Goal: Task Accomplishment & Management: Use online tool/utility

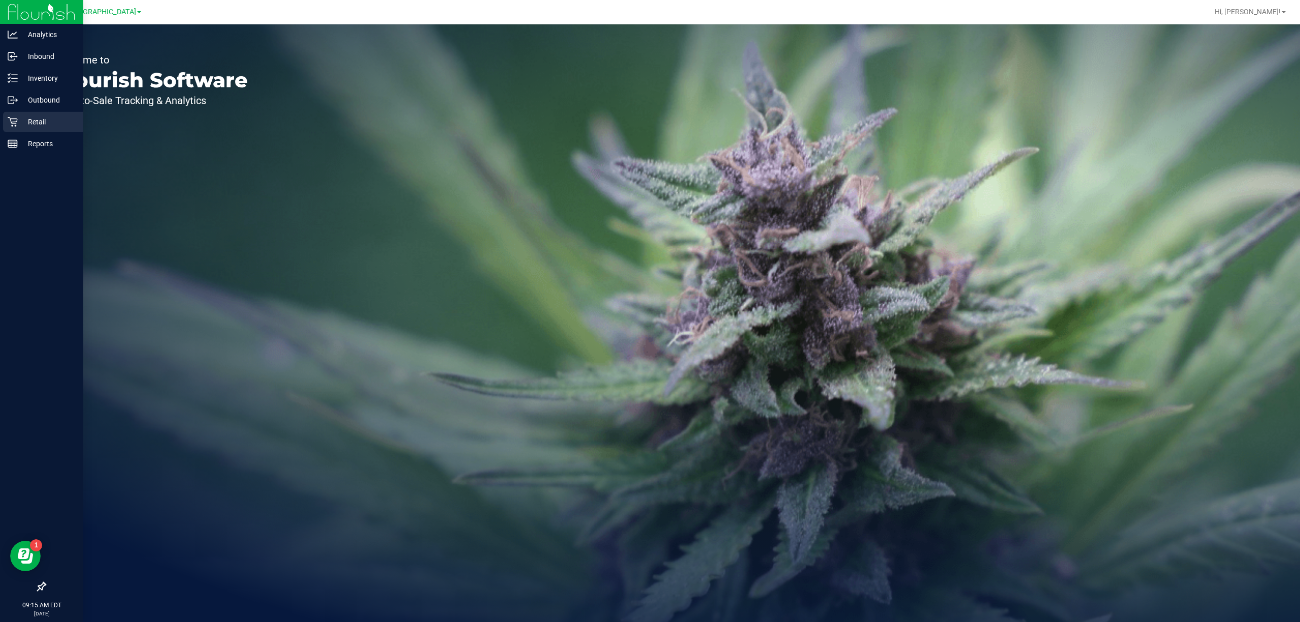
click at [1, 121] on link "Retail" at bounding box center [41, 123] width 83 height 22
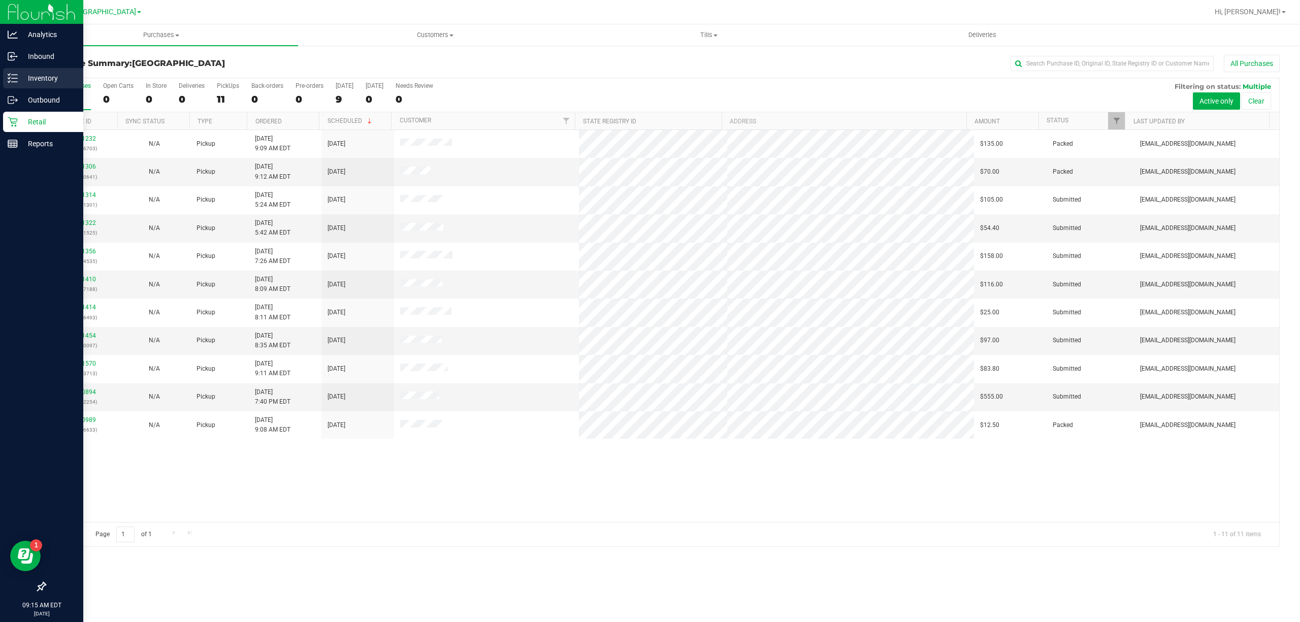
click at [18, 76] on p "Inventory" at bounding box center [48, 78] width 61 height 12
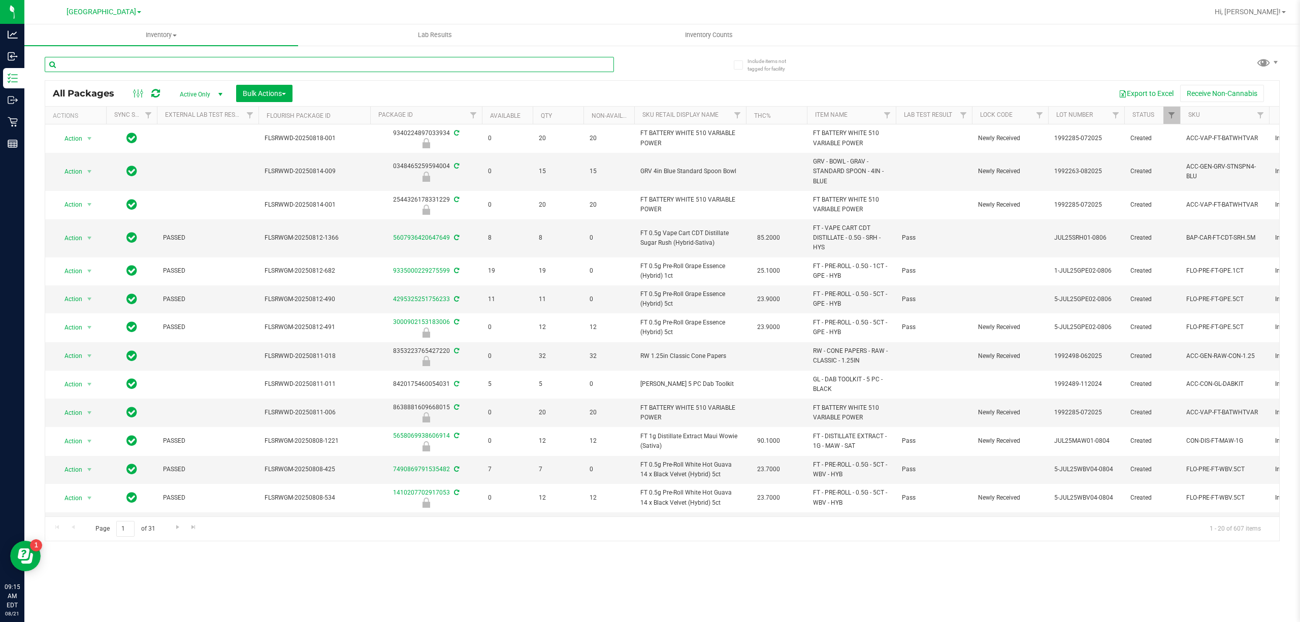
drag, startPoint x: 240, startPoint y: 70, endPoint x: 239, endPoint y: 60, distance: 9.7
click at [240, 69] on input "text" at bounding box center [329, 64] width 569 height 15
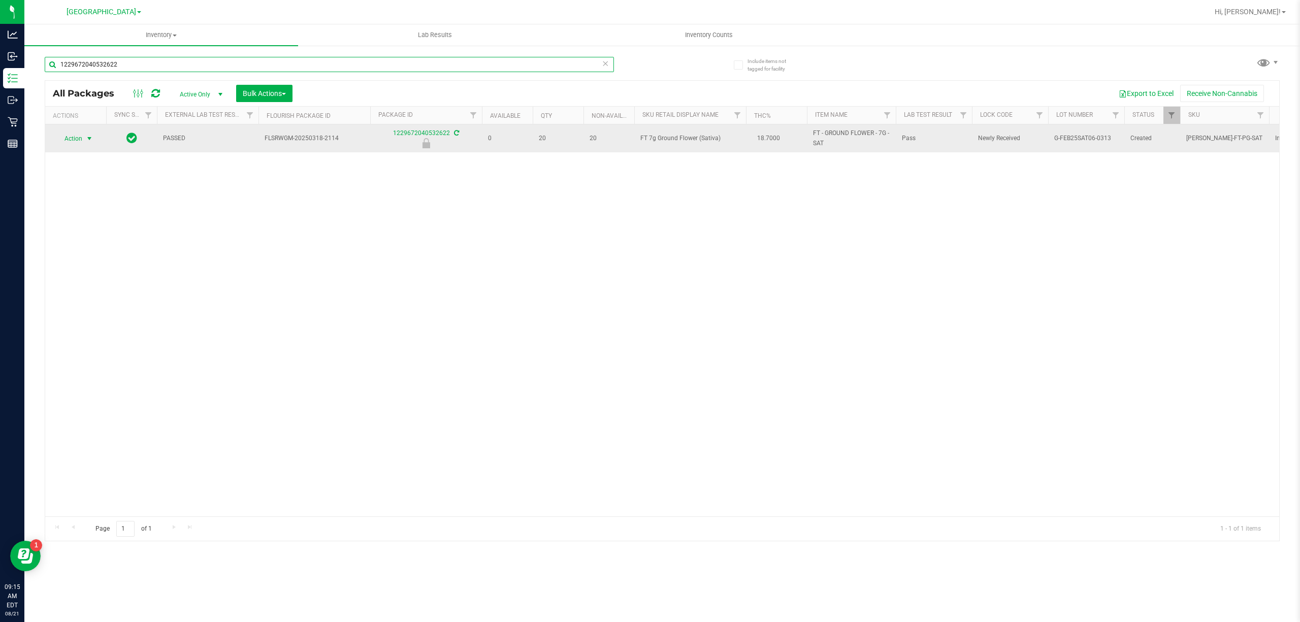
type input "1229672040532622"
click at [82, 132] on span "Action" at bounding box center [68, 139] width 27 height 14
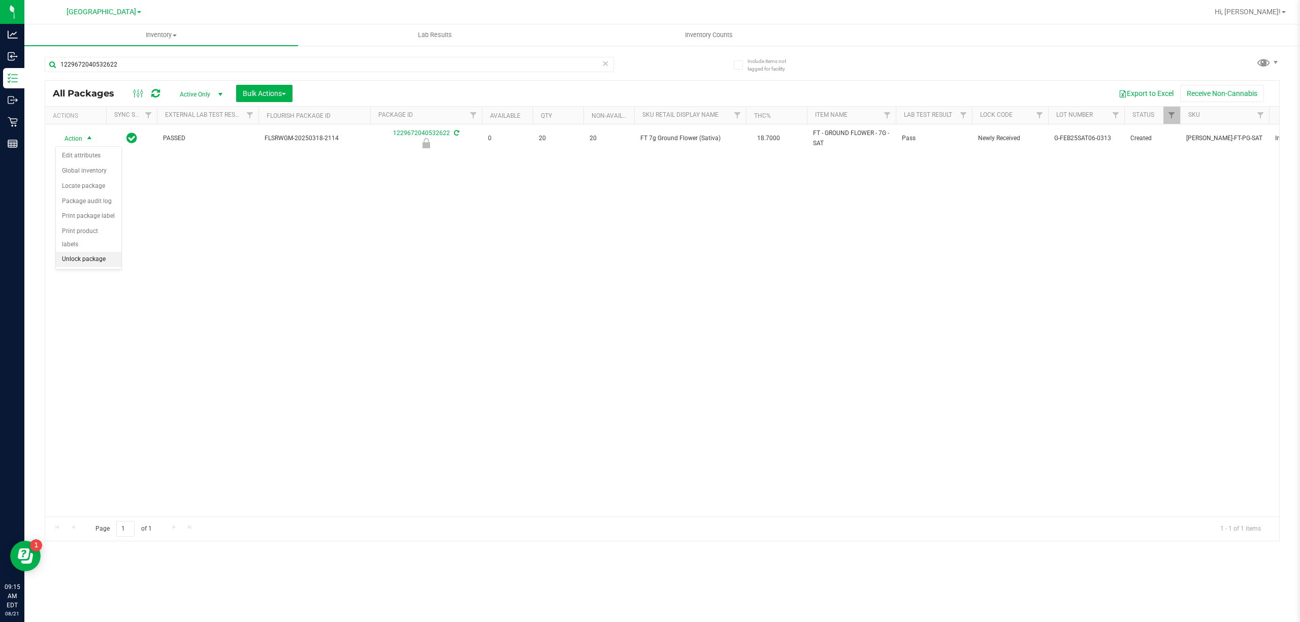
click at [85, 258] on li "Unlock package" at bounding box center [89, 259] width 66 height 15
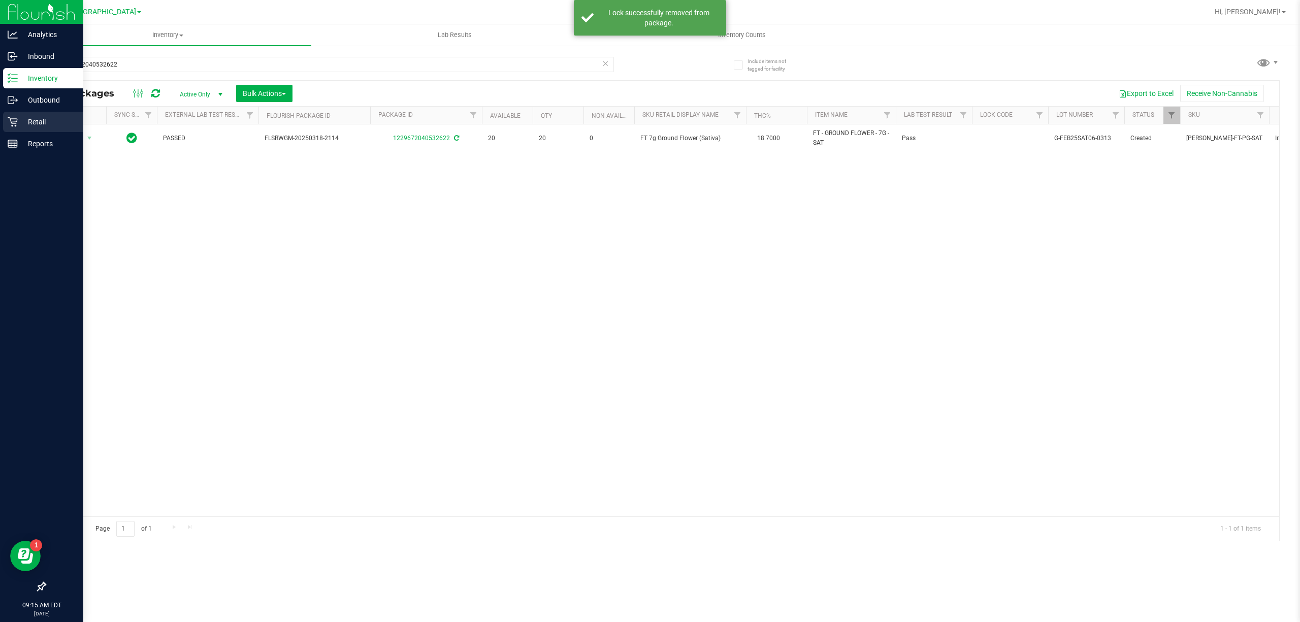
click at [22, 120] on p "Retail" at bounding box center [48, 122] width 61 height 12
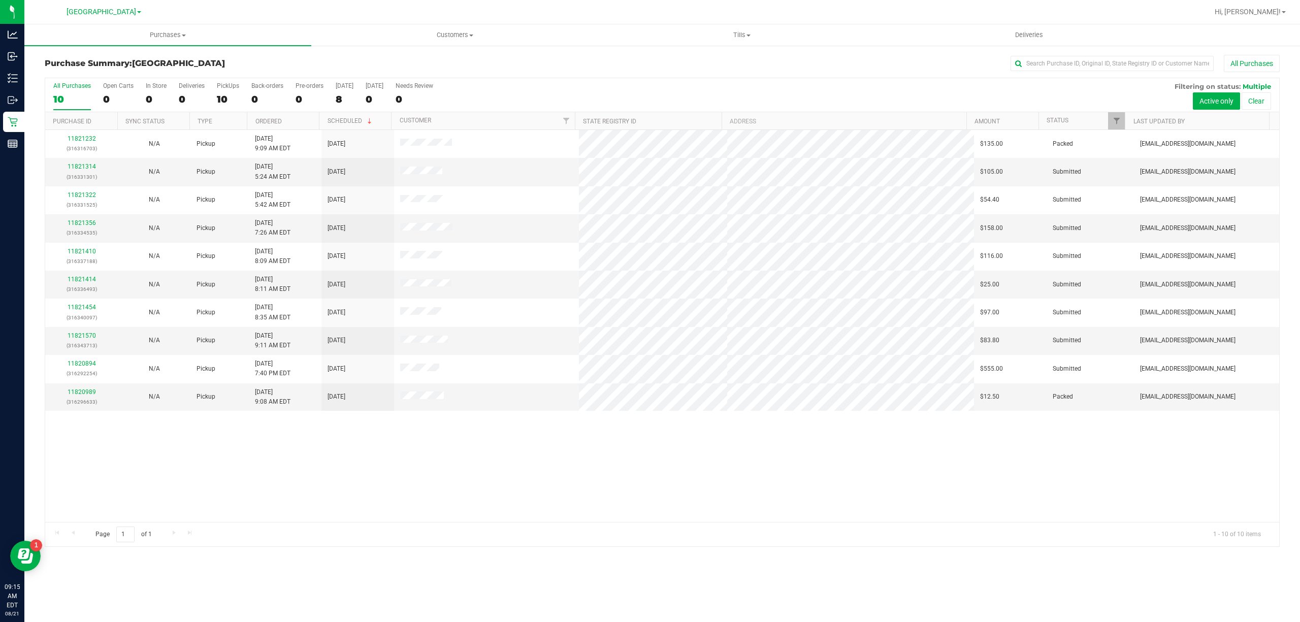
click at [544, 522] on div "Page 1 of 1 1 - 10 of 10 items" at bounding box center [662, 534] width 1234 height 24
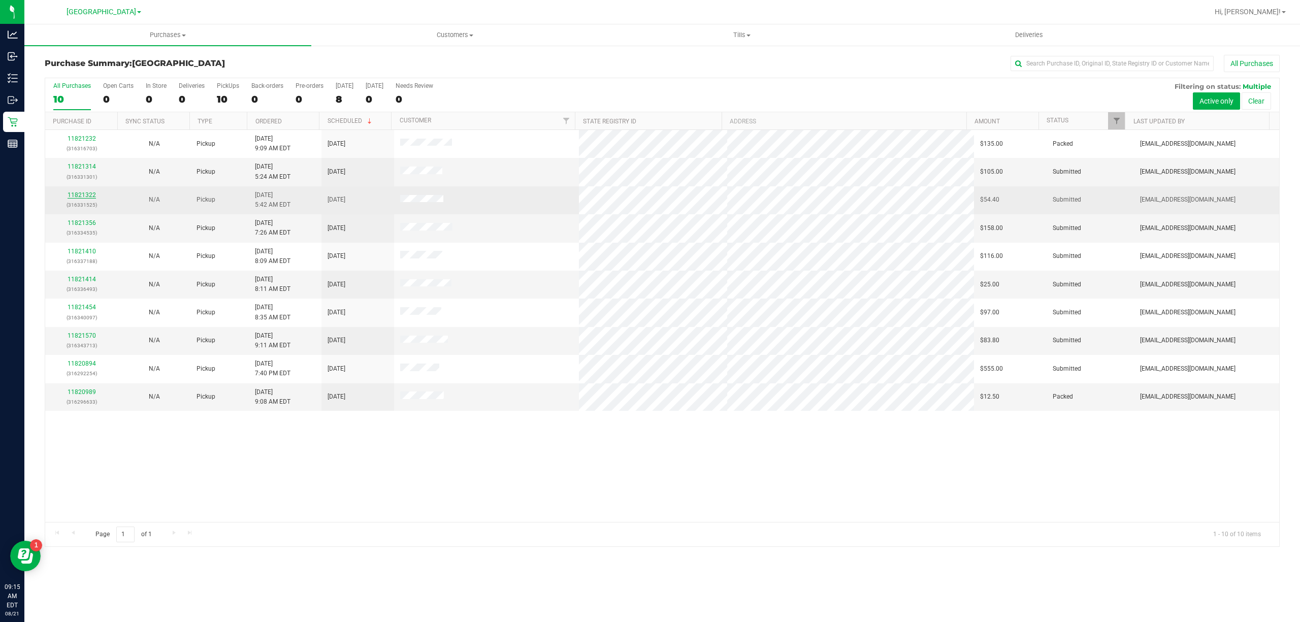
click at [87, 198] on link "11821322" at bounding box center [82, 194] width 28 height 7
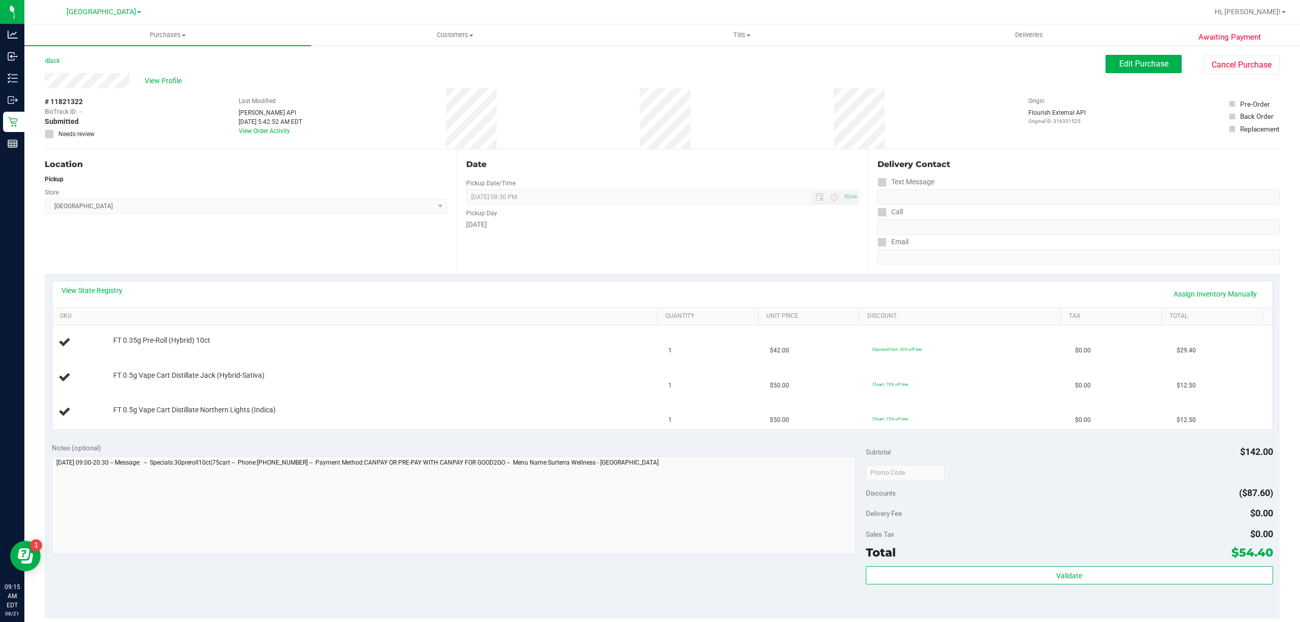
click at [158, 239] on div "Location Pickup Store [GEOGRAPHIC_DATA] WC Select Store [PERSON_NAME][GEOGRAPHI…" at bounding box center [251, 211] width 412 height 124
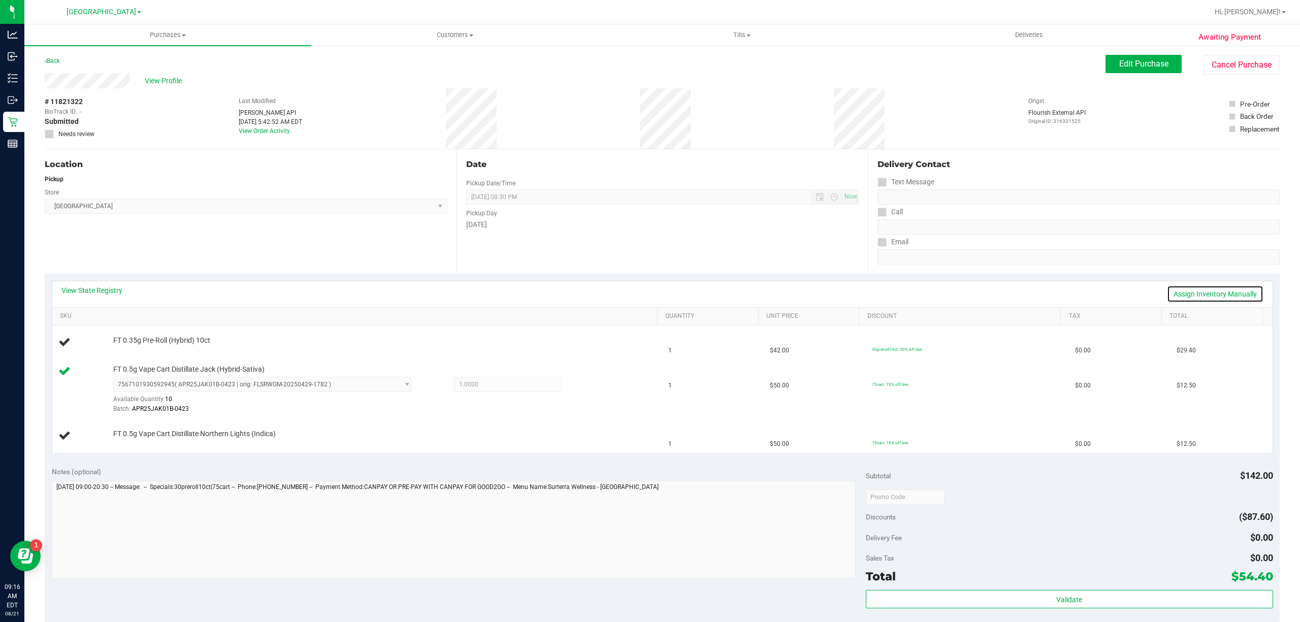
click at [1189, 287] on link "Assign Inventory Manually" at bounding box center [1215, 293] width 96 height 17
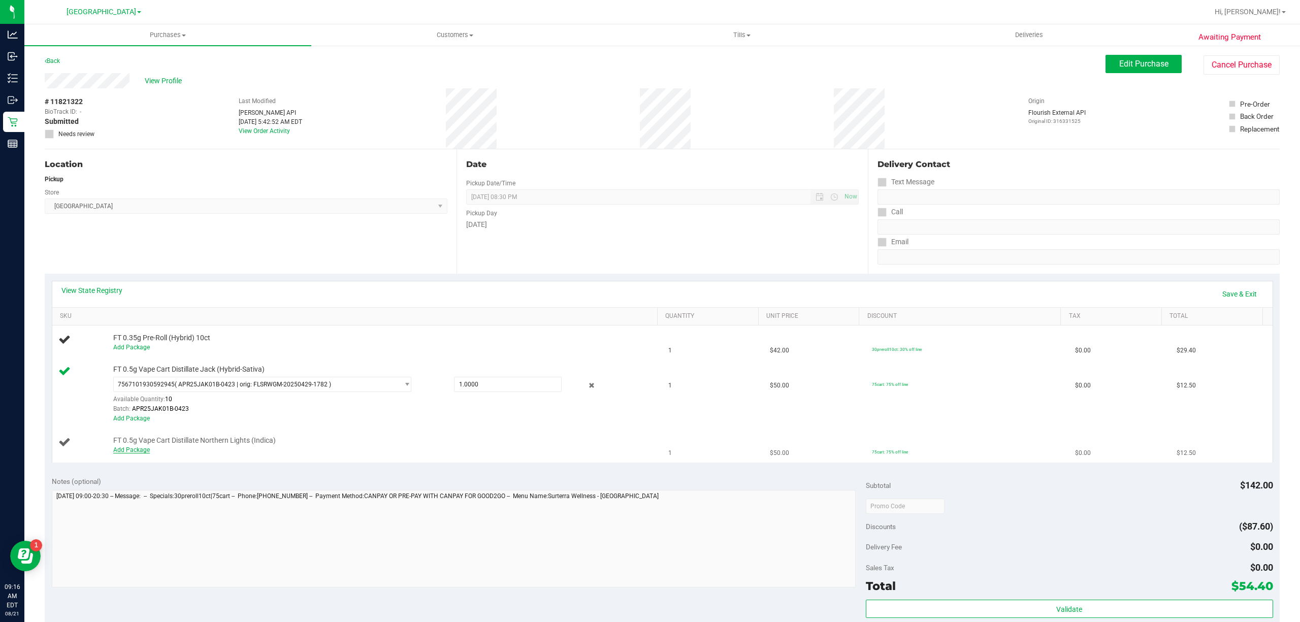
click at [122, 450] on link "Add Package" at bounding box center [131, 449] width 37 height 7
click at [174, 448] on span "Select Package" at bounding box center [256, 443] width 284 height 14
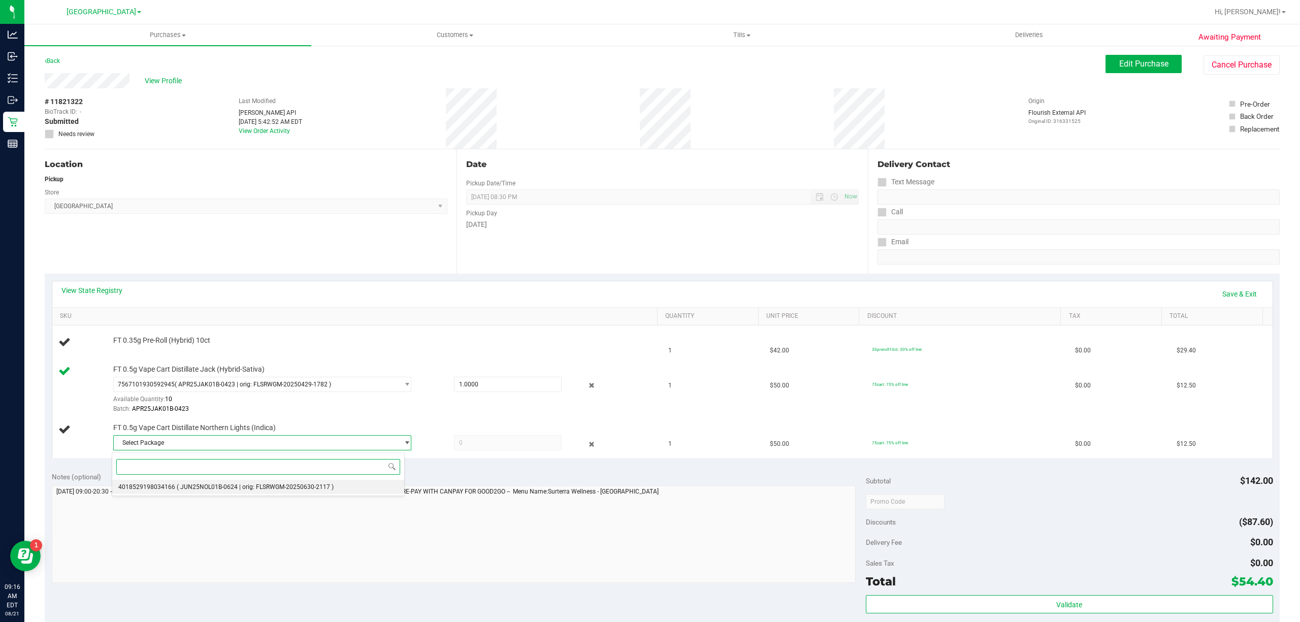
click at [169, 487] on span "4018529198034166" at bounding box center [146, 486] width 57 height 7
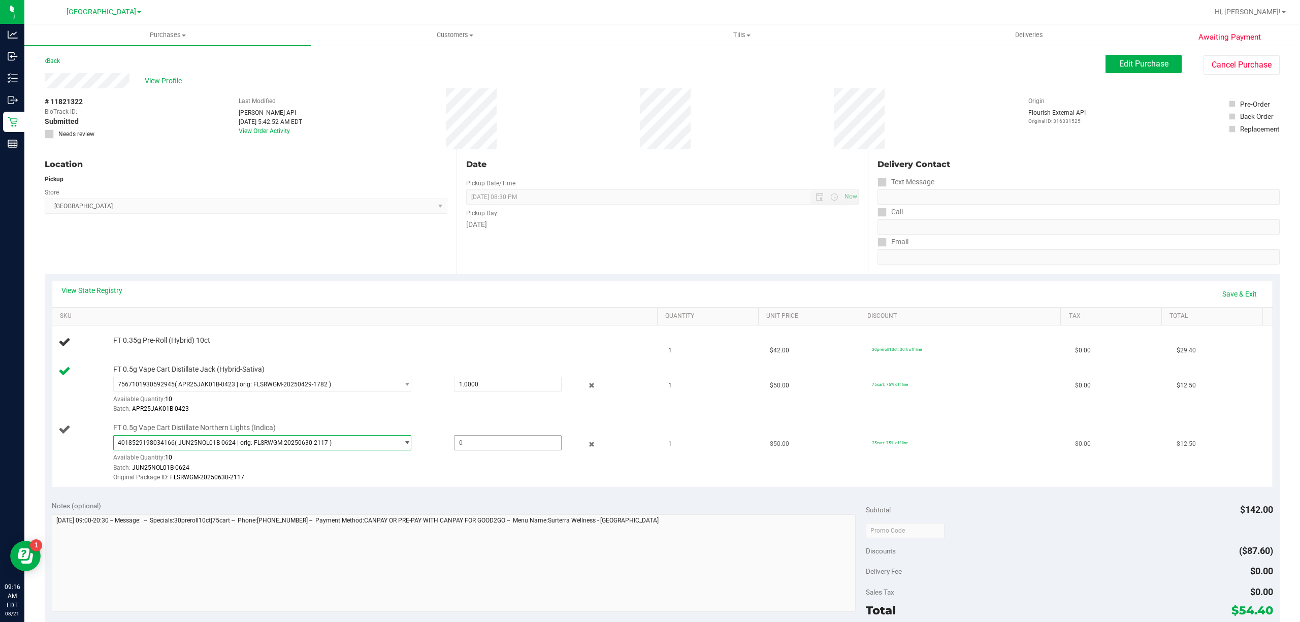
click at [463, 445] on span at bounding box center [508, 442] width 108 height 15
type input "1"
type input "1.0000"
click at [599, 417] on td "FT 0.5g Vape Cart Distillate Jack (Hybrid-Sativa) 7567101930592945 ( APR25JAK01…" at bounding box center [357, 390] width 610 height 59
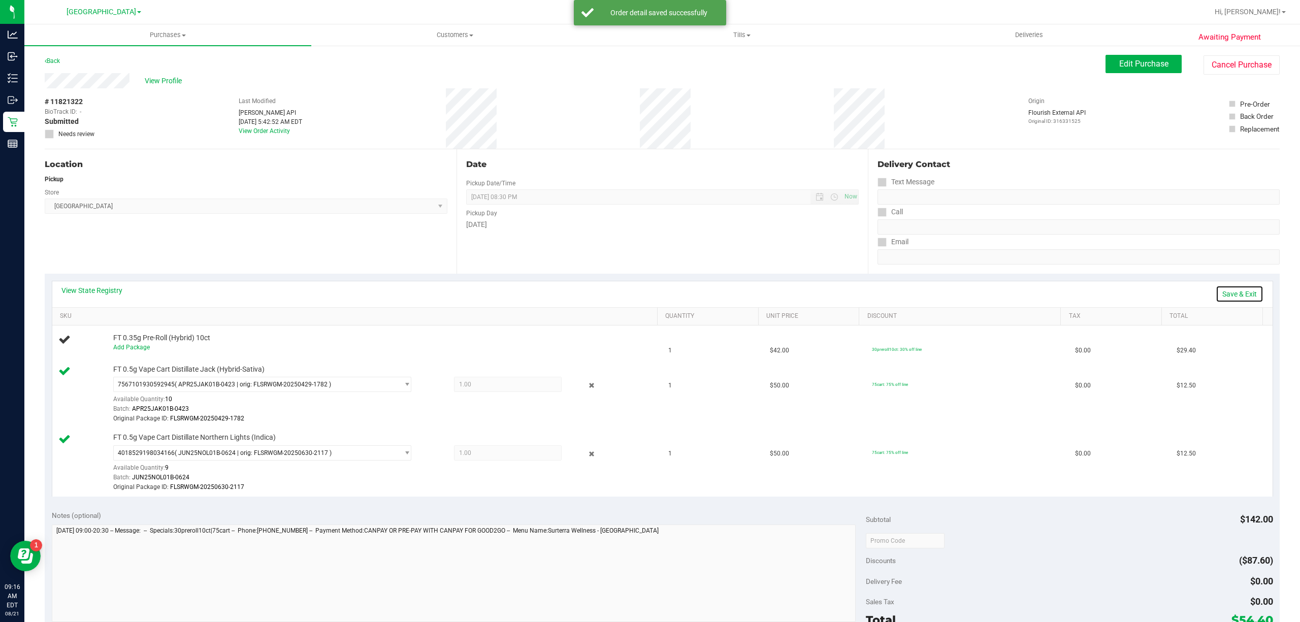
click at [1232, 288] on link "Save & Exit" at bounding box center [1240, 293] width 48 height 17
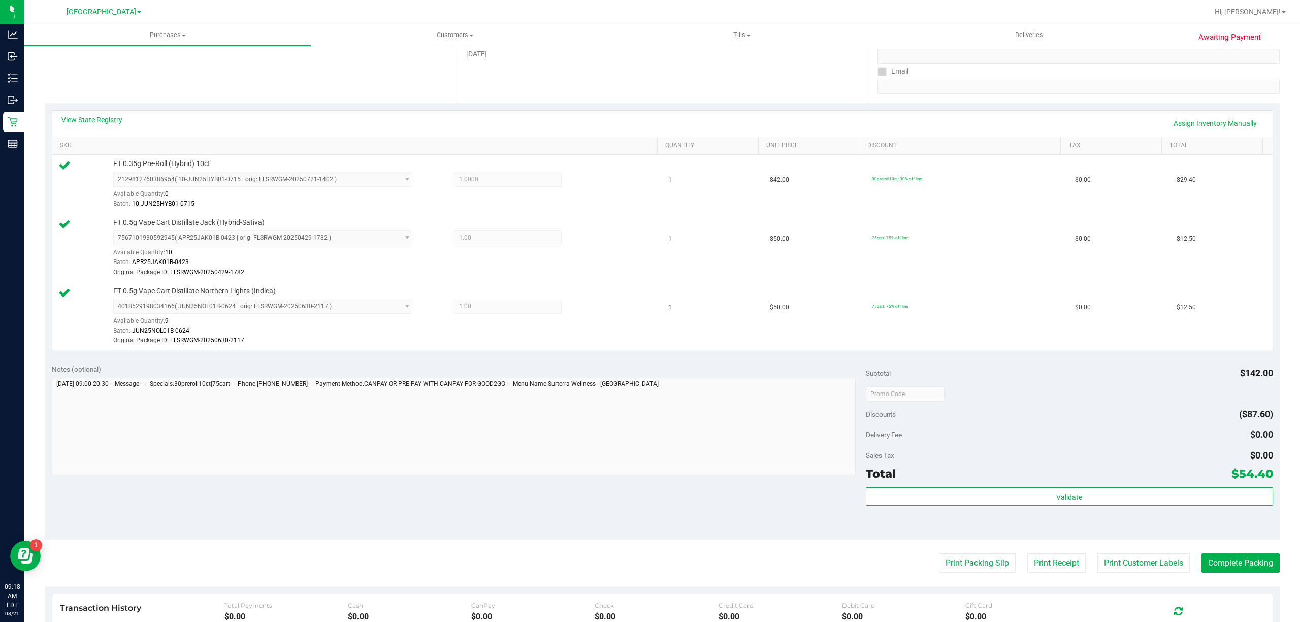
scroll to position [271, 0]
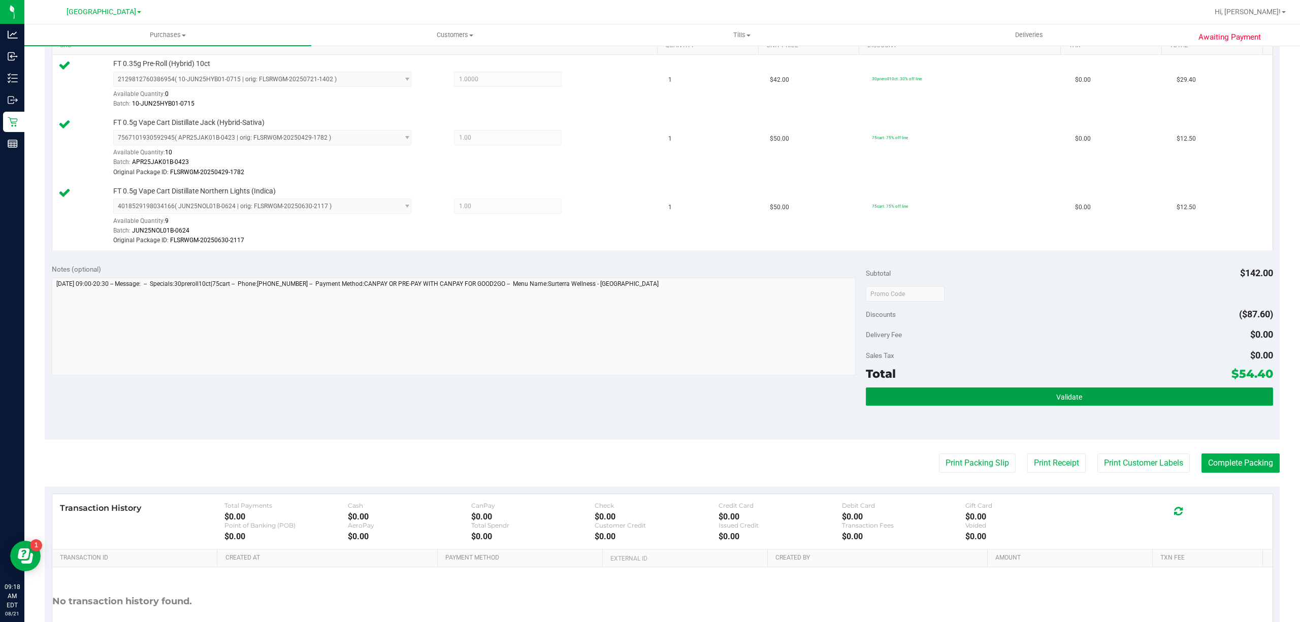
click at [990, 399] on button "Validate" at bounding box center [1069, 396] width 407 height 18
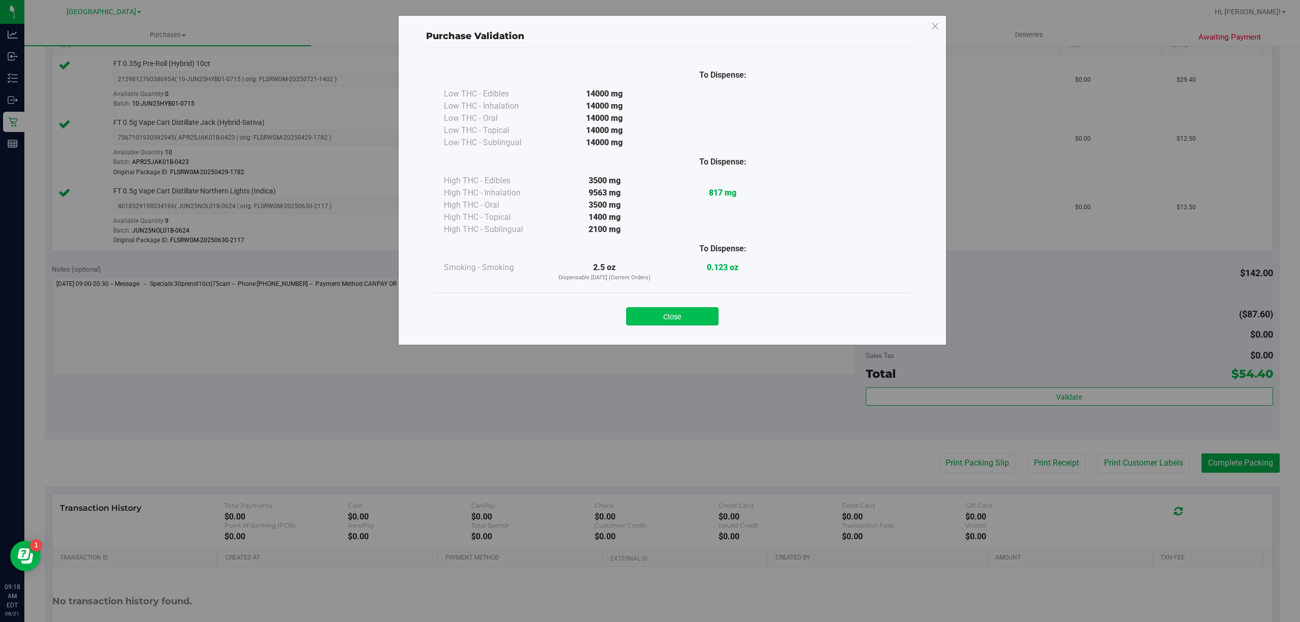
click at [655, 316] on button "Close" at bounding box center [672, 316] width 92 height 18
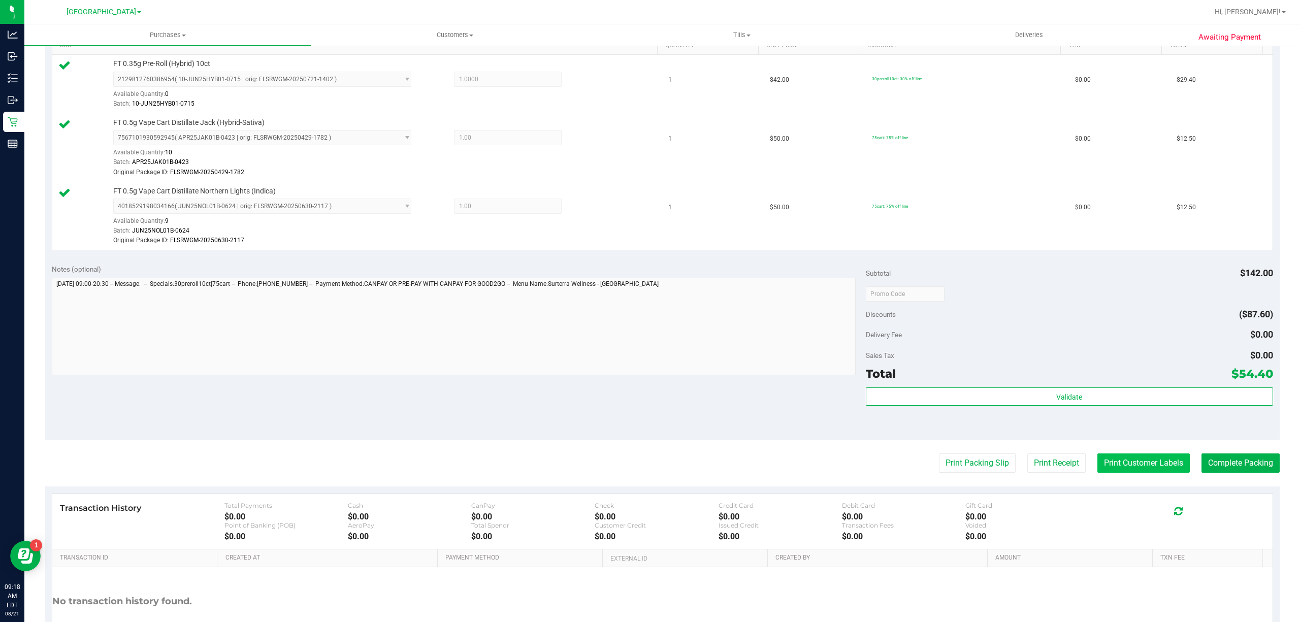
click at [1138, 461] on button "Print Customer Labels" at bounding box center [1143, 463] width 92 height 19
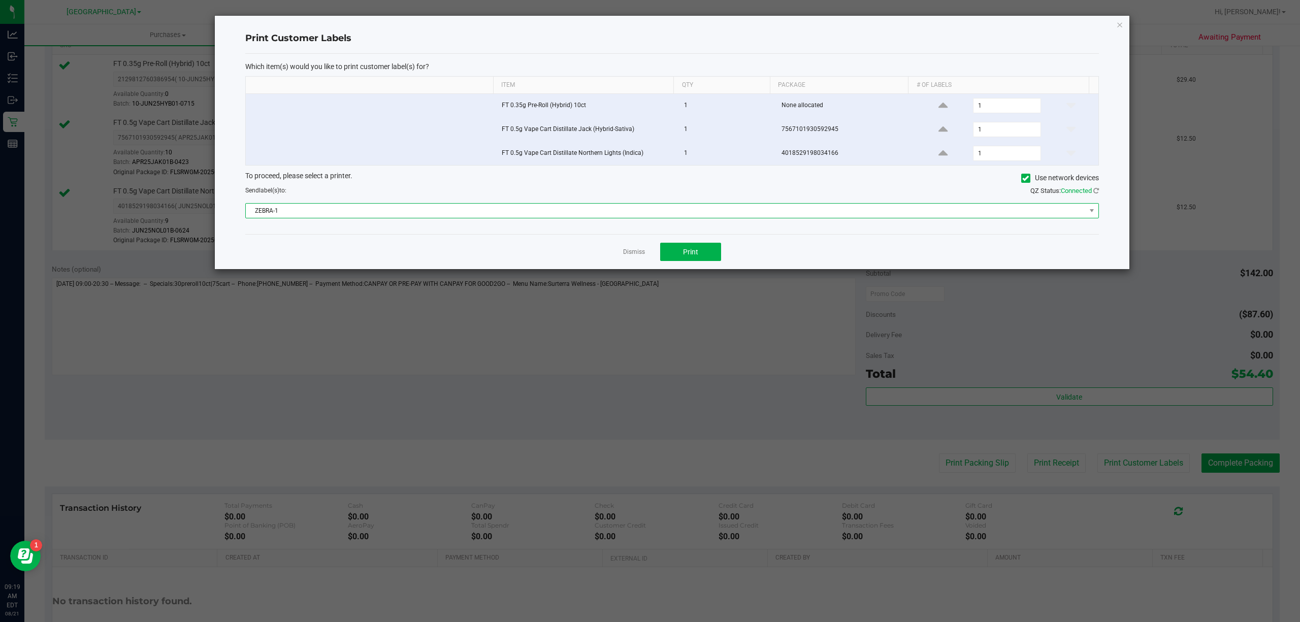
click at [298, 218] on span "ZEBRA-1" at bounding box center [666, 211] width 840 height 14
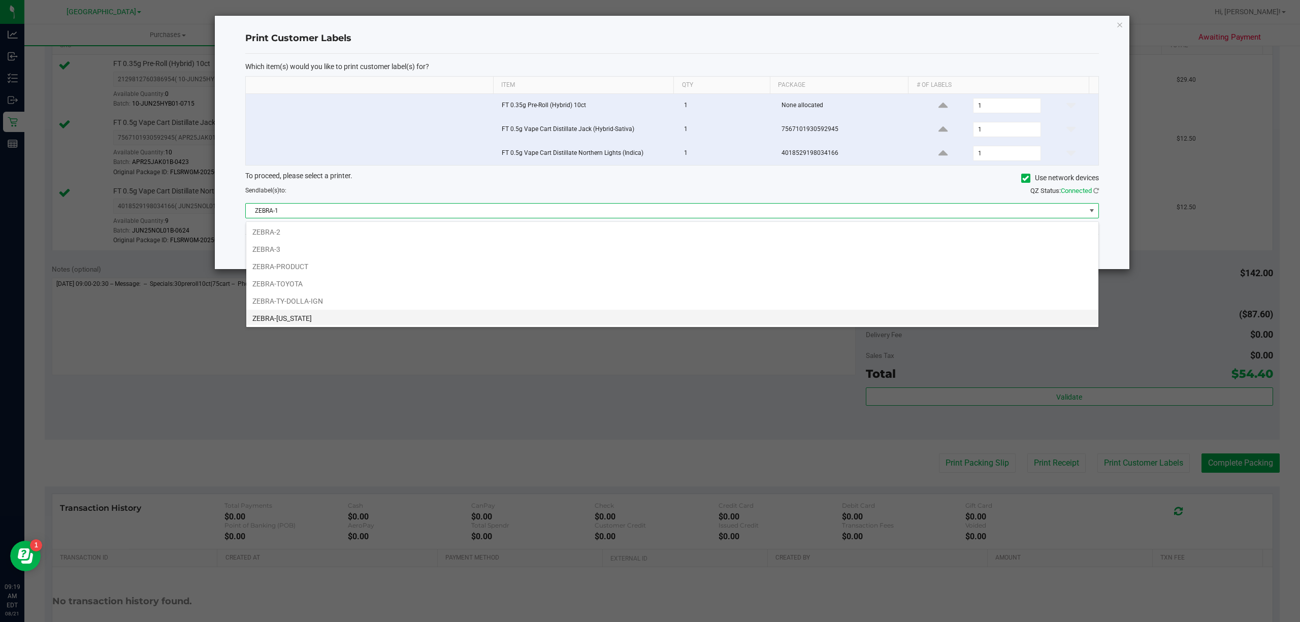
scroll to position [21, 0]
click at [273, 305] on li "ZEBRA-TY-DOLLA-IGN" at bounding box center [672, 298] width 852 height 17
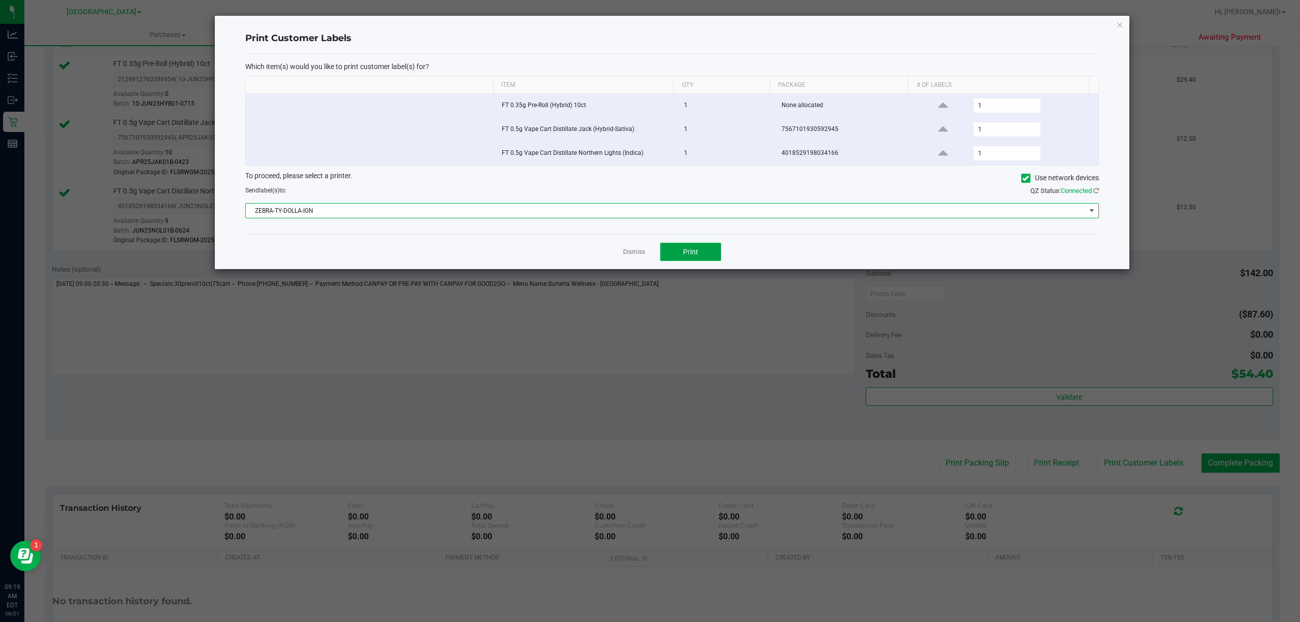
click at [694, 260] on button "Print" at bounding box center [690, 252] width 61 height 18
click at [561, 218] on span "ZEBRA-TY-DOLLA-IGN" at bounding box center [666, 211] width 840 height 14
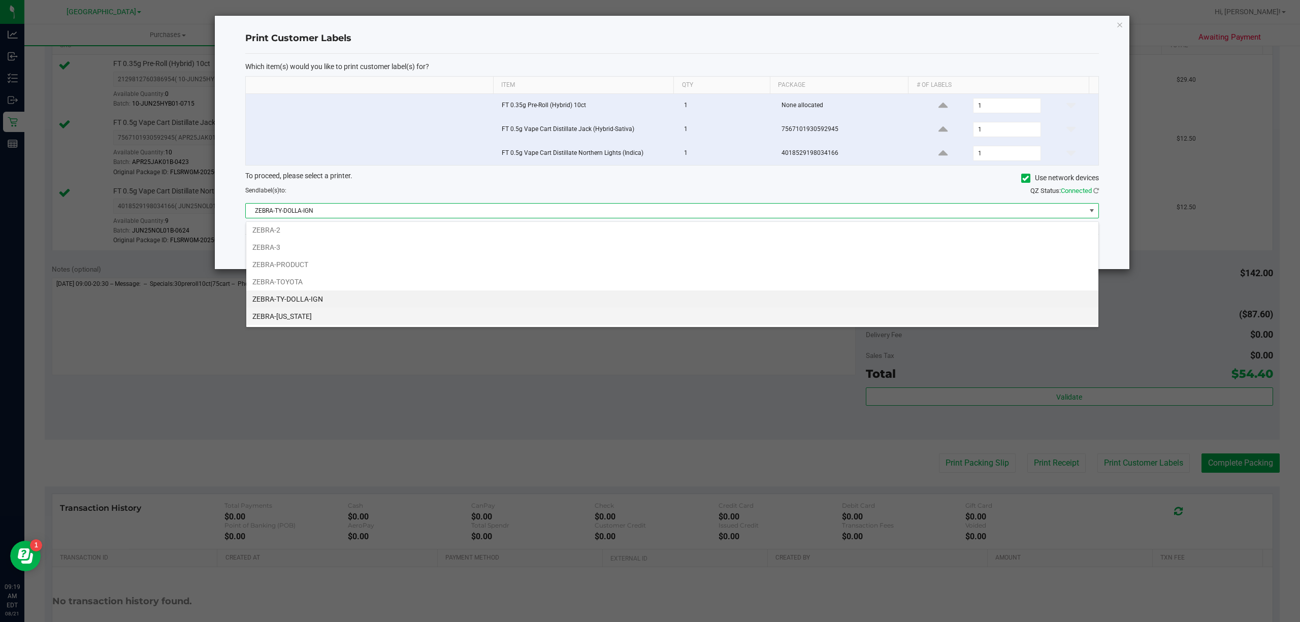
click at [315, 314] on li "ZEBRA-[US_STATE]" at bounding box center [672, 316] width 852 height 17
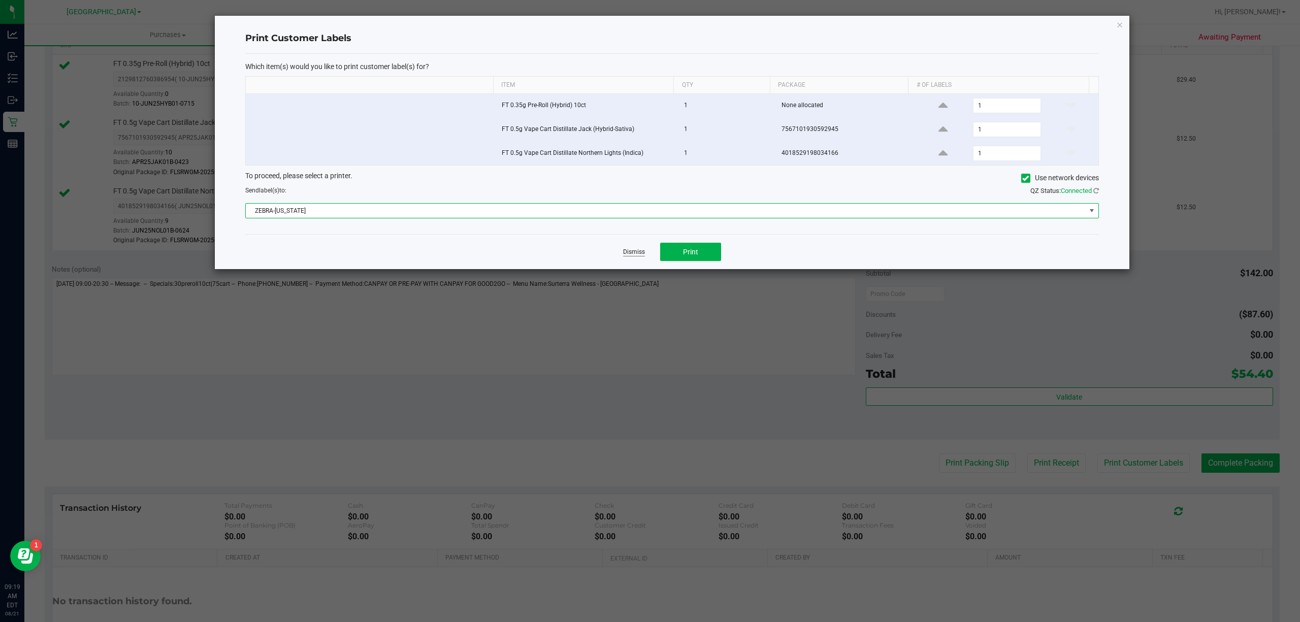
click at [628, 256] on link "Dismiss" at bounding box center [634, 252] width 22 height 9
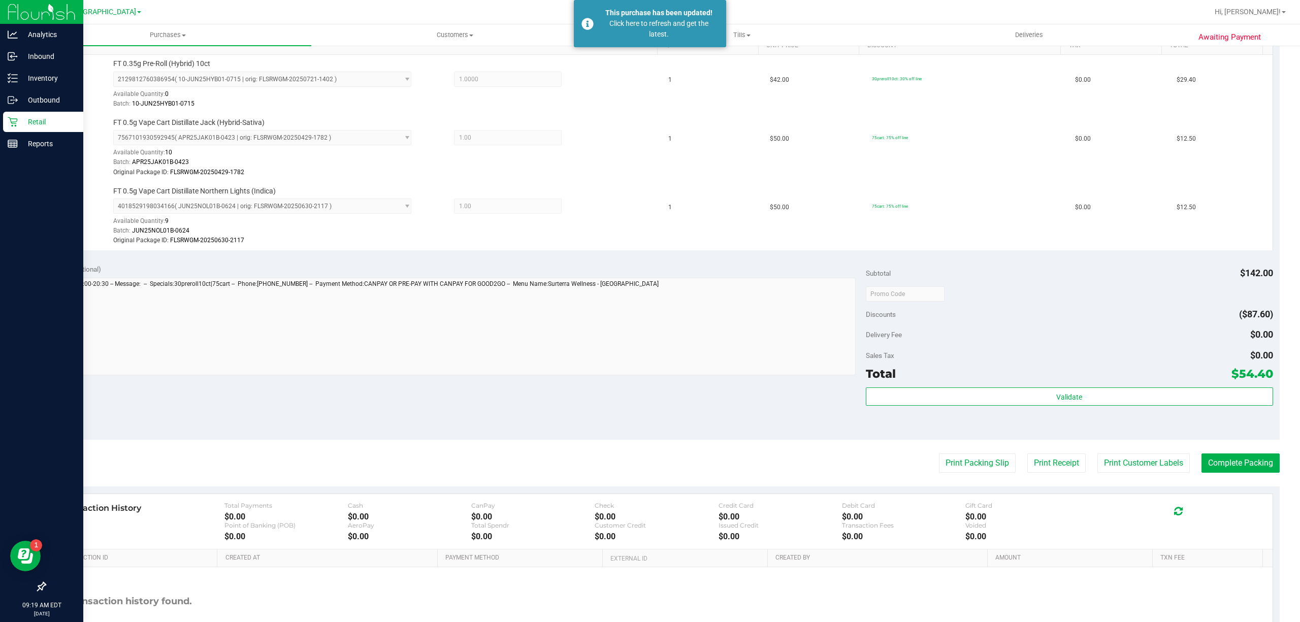
click at [26, 126] on p "Retail" at bounding box center [48, 122] width 61 height 12
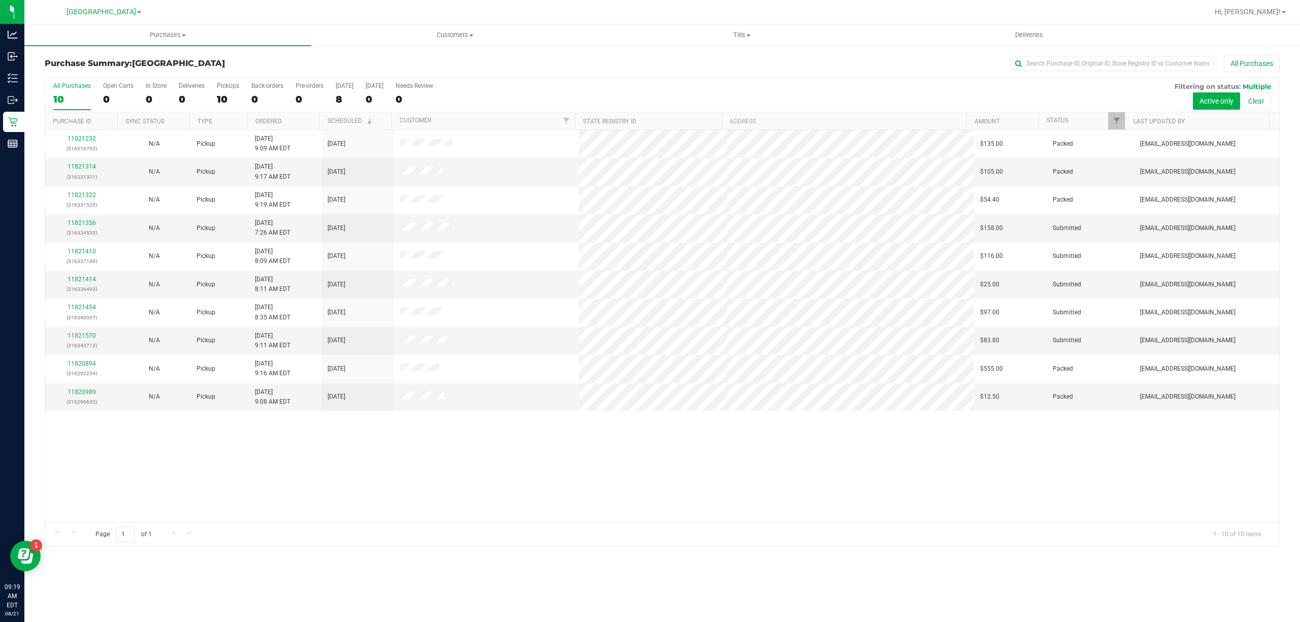
click at [539, 443] on div "11821232 (316316703) N/A Pickup [DATE] 9:09 AM EDT 8/21/2025 $135.00 Packed [EM…" at bounding box center [662, 326] width 1234 height 392
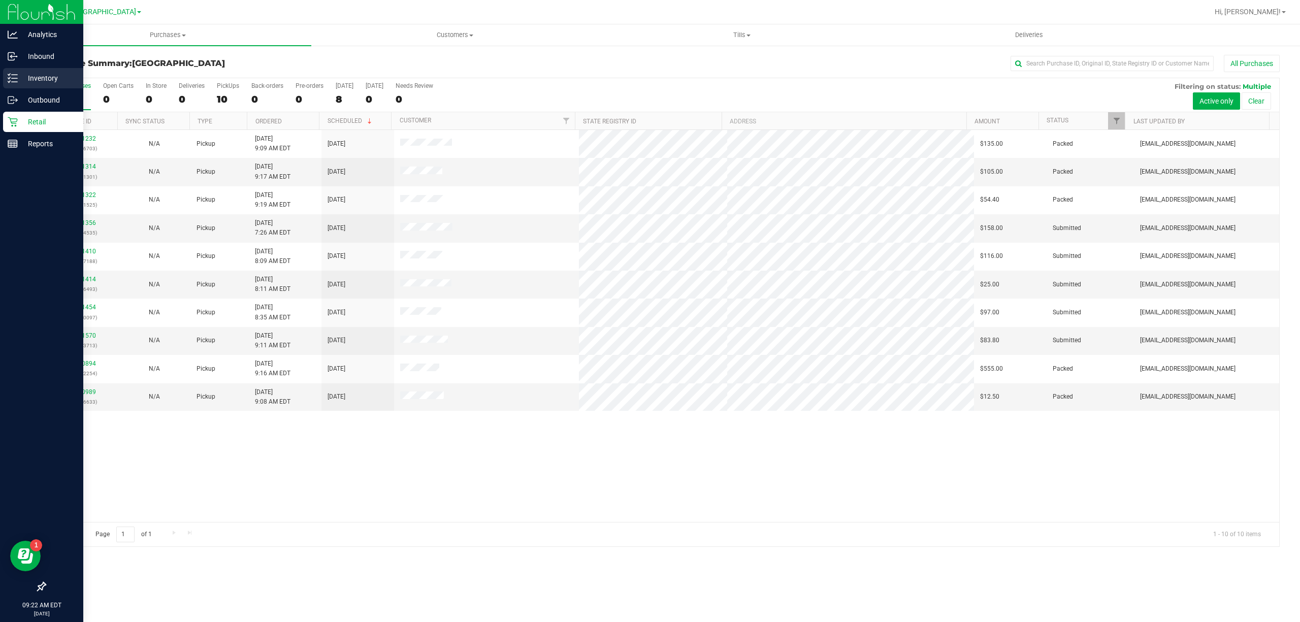
click at [29, 73] on p "Inventory" at bounding box center [48, 78] width 61 height 12
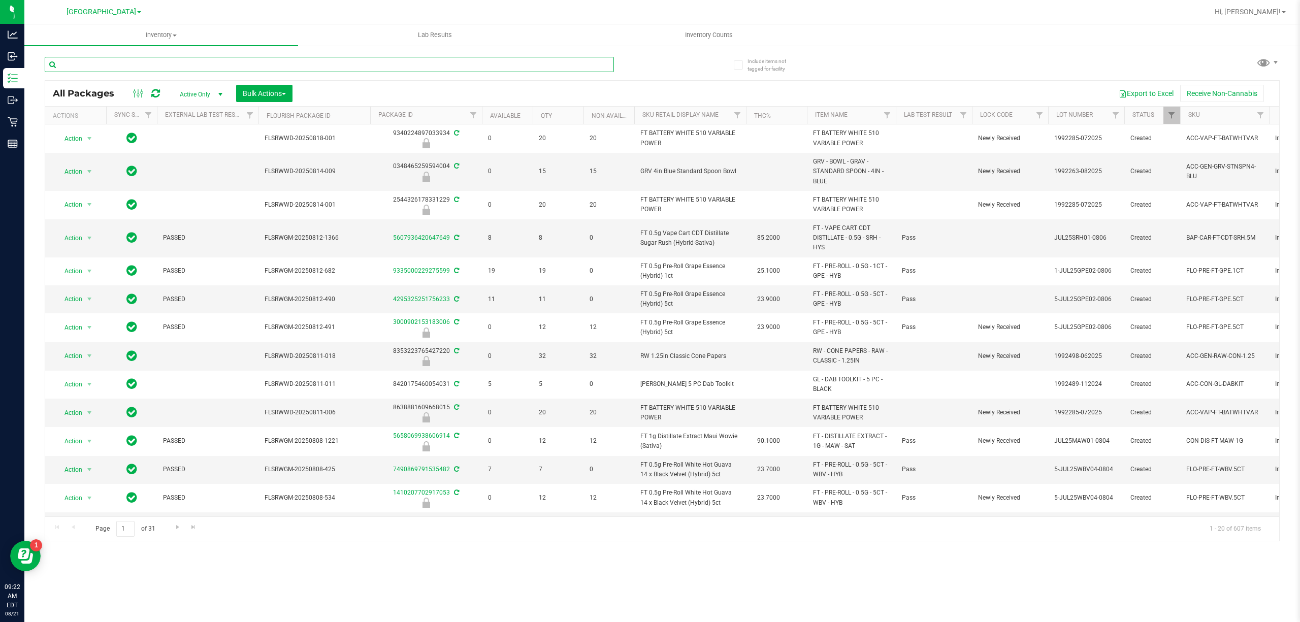
click at [277, 59] on input "text" at bounding box center [329, 64] width 569 height 15
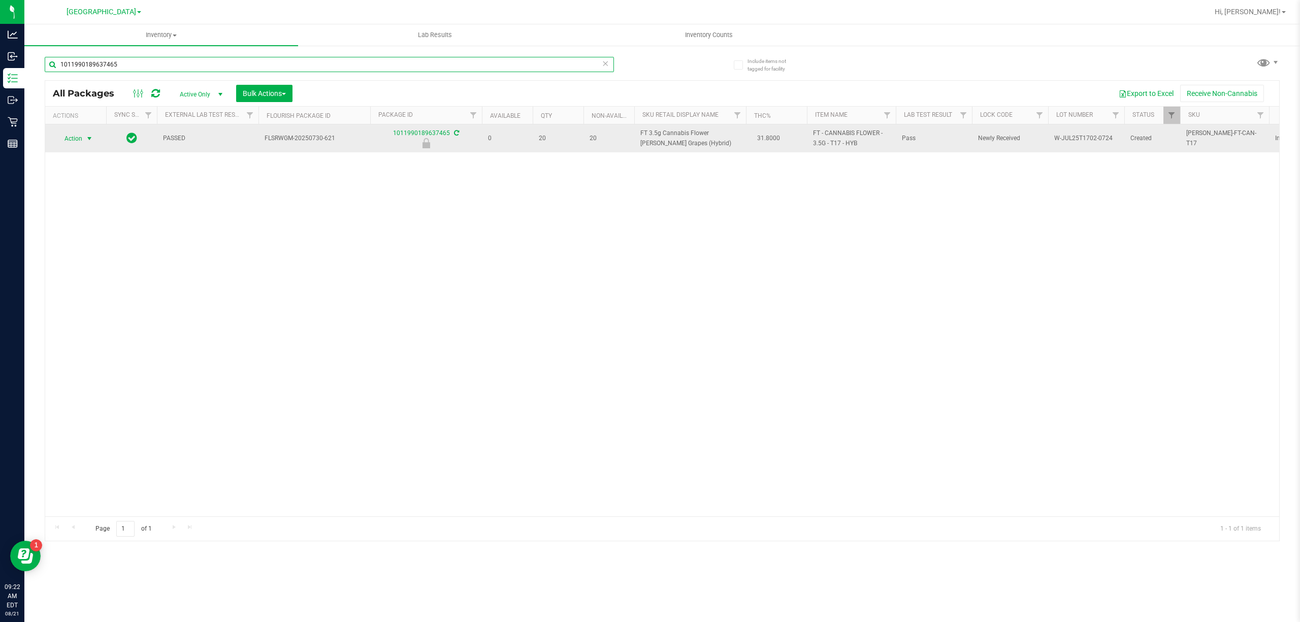
type input "1011990189637465"
click at [74, 137] on span "Action" at bounding box center [68, 139] width 27 height 14
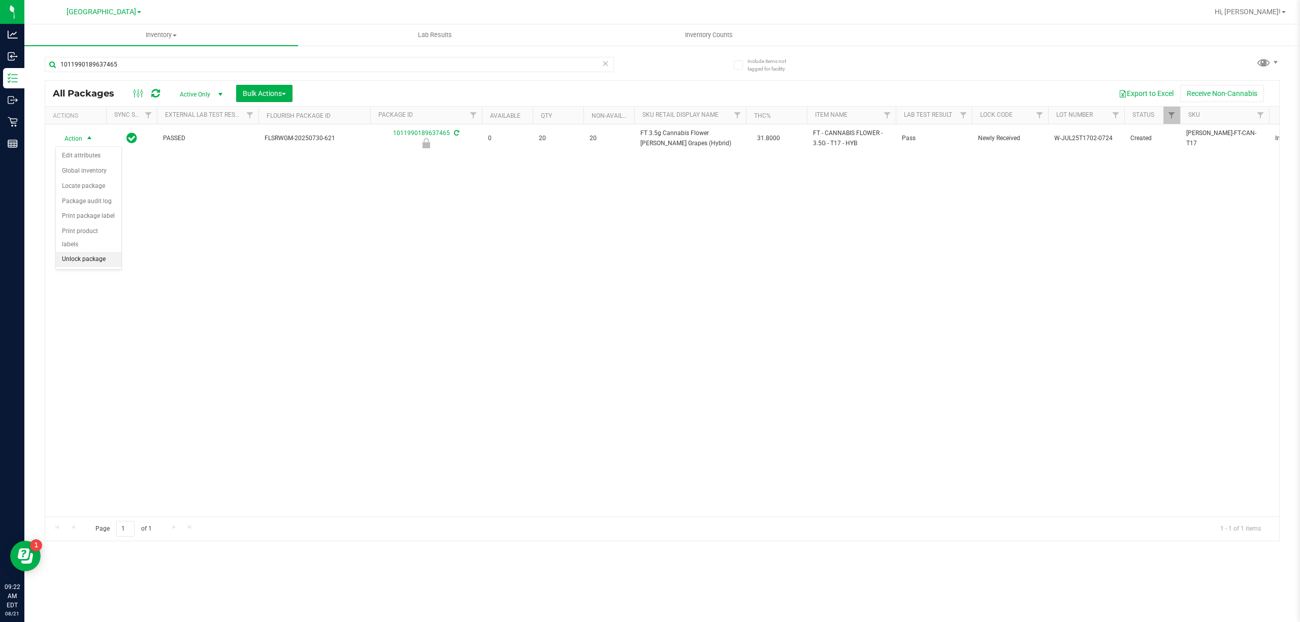
click at [87, 265] on li "Unlock package" at bounding box center [89, 259] width 66 height 15
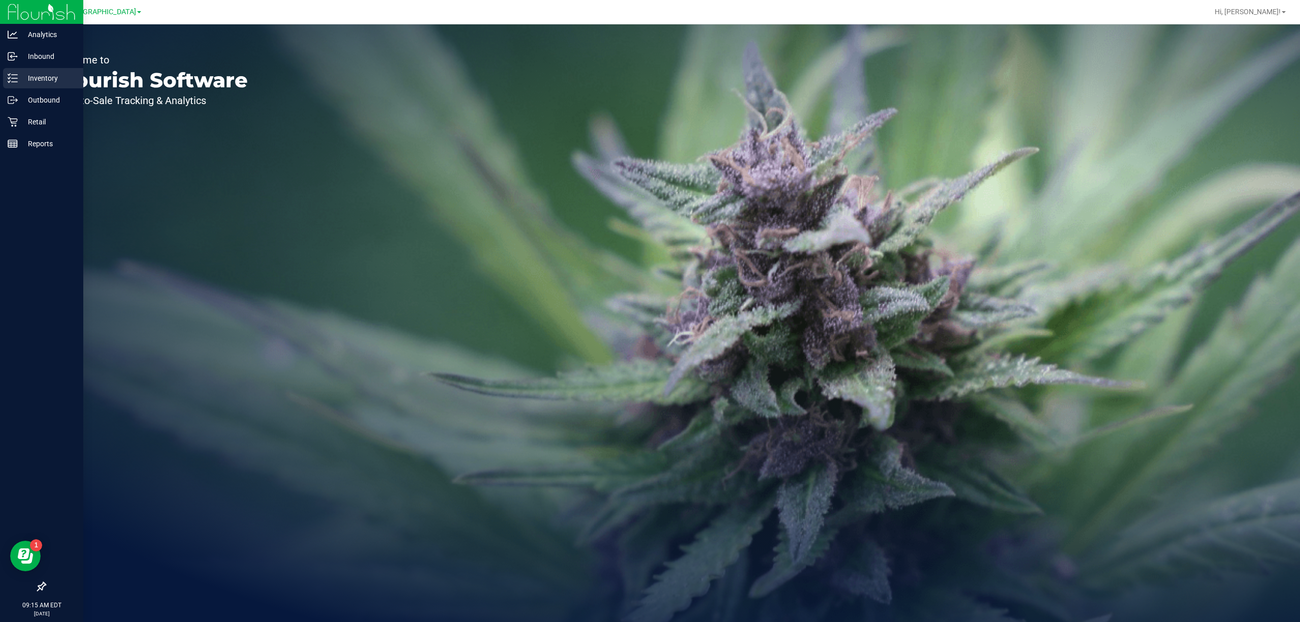
click at [29, 77] on p "Inventory" at bounding box center [48, 78] width 61 height 12
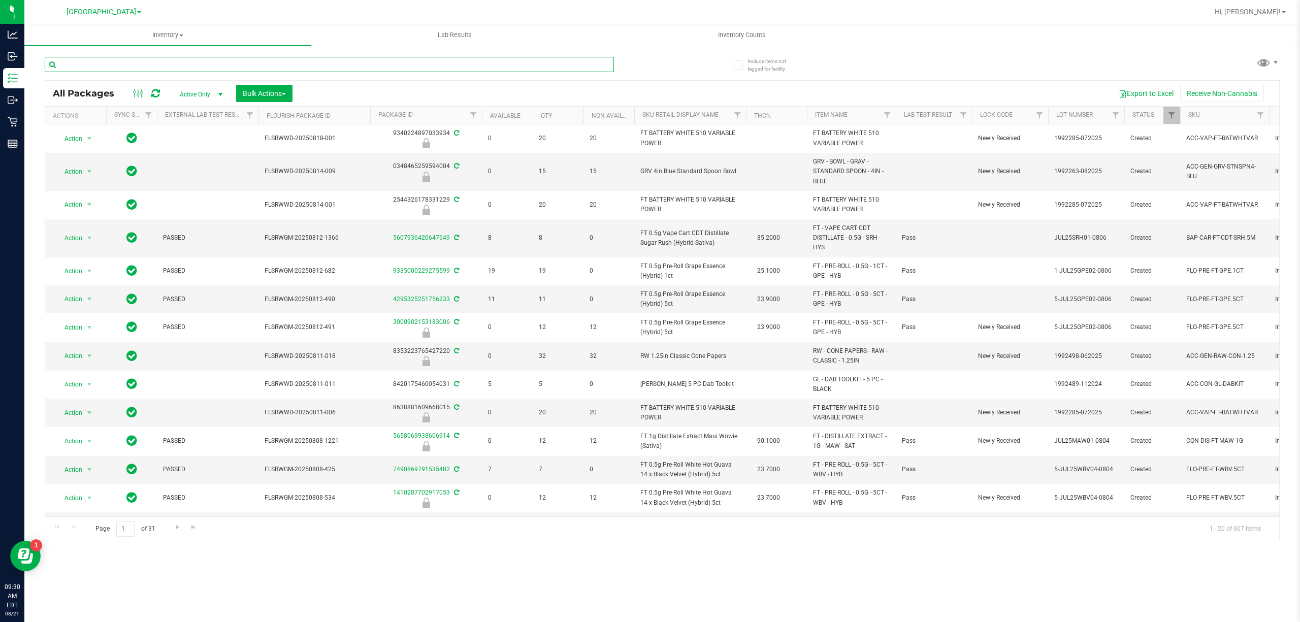
click at [246, 61] on input "text" at bounding box center [329, 64] width 569 height 15
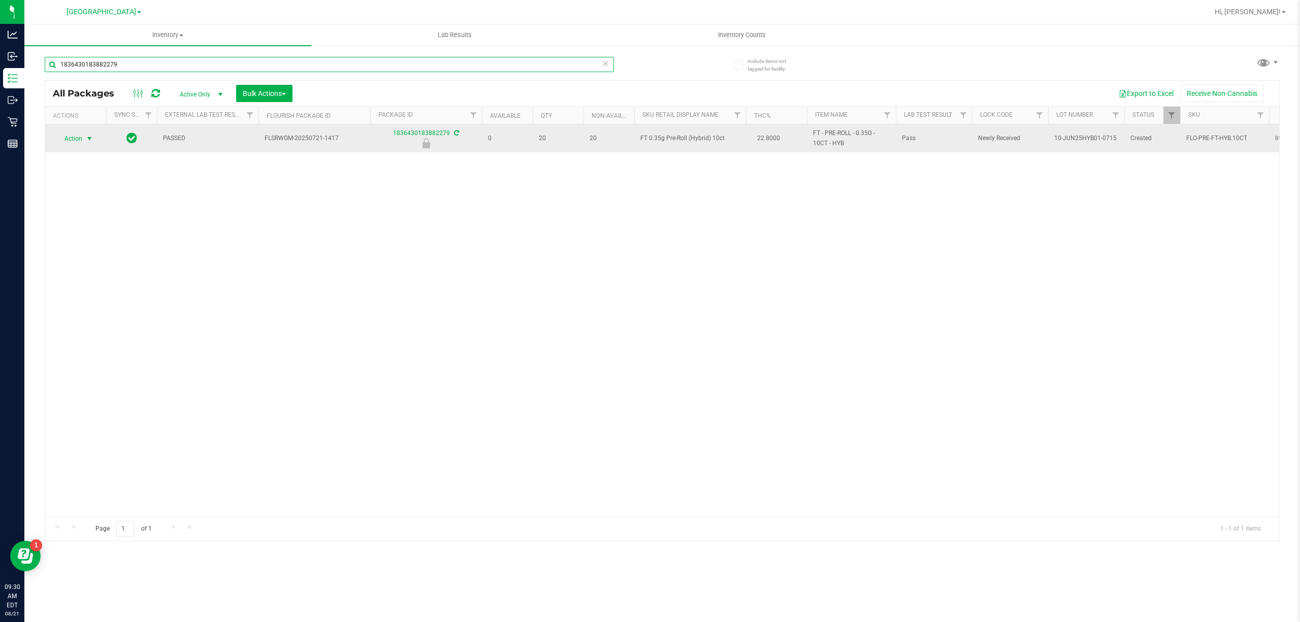
type input "1836430183882279"
click at [61, 139] on span "Action" at bounding box center [68, 139] width 27 height 14
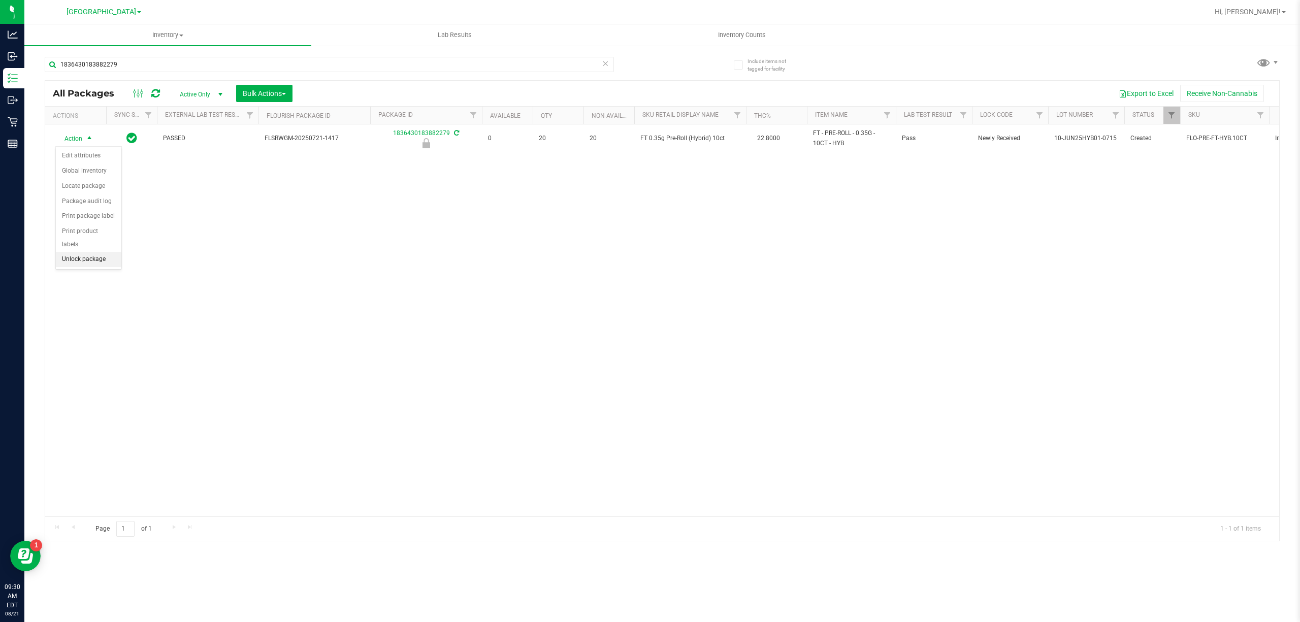
click at [74, 258] on li "Unlock package" at bounding box center [89, 259] width 66 height 15
